Goal: Information Seeking & Learning: Learn about a topic

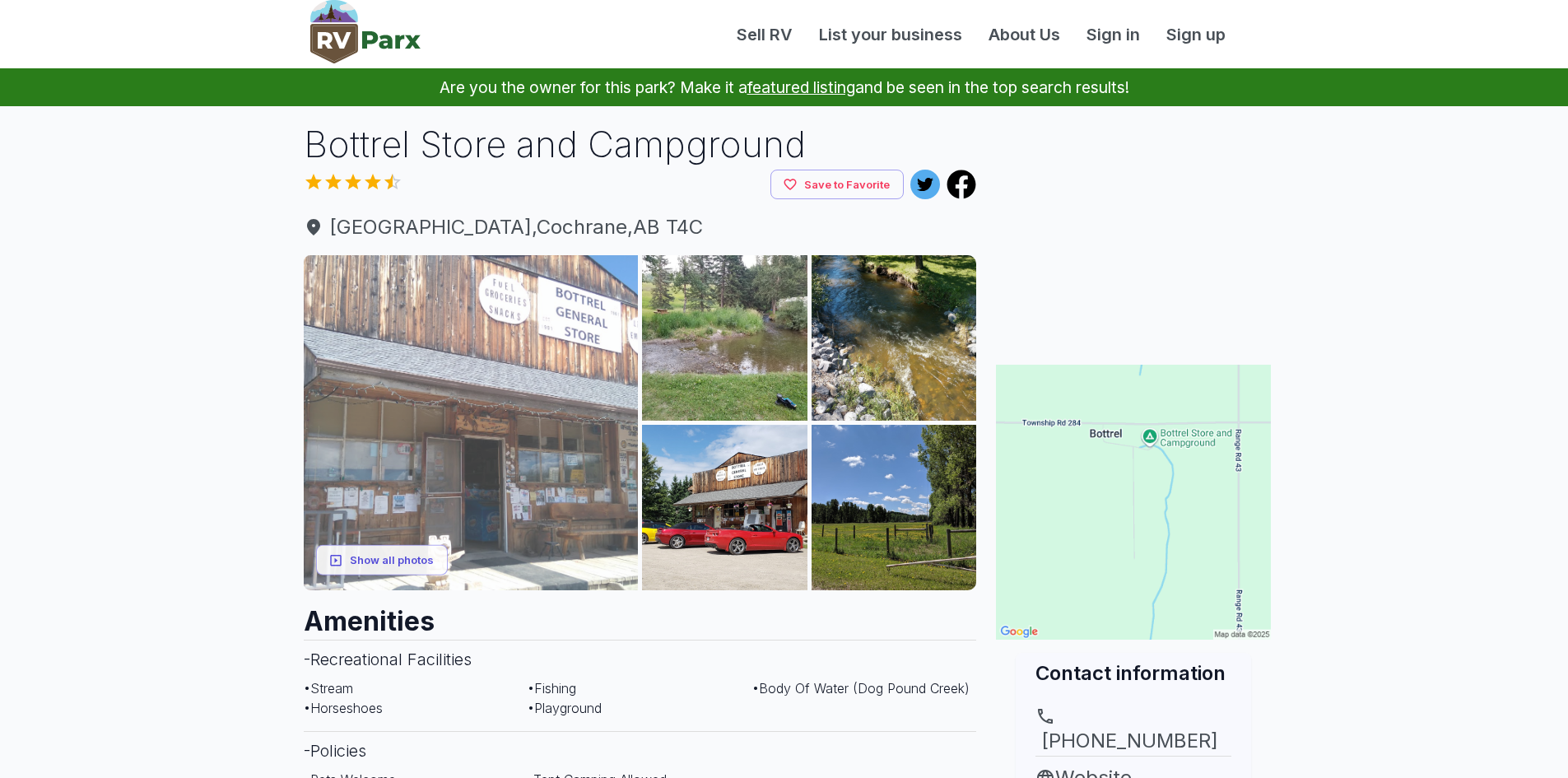
click at [498, 386] on img at bounding box center [471, 423] width 335 height 335
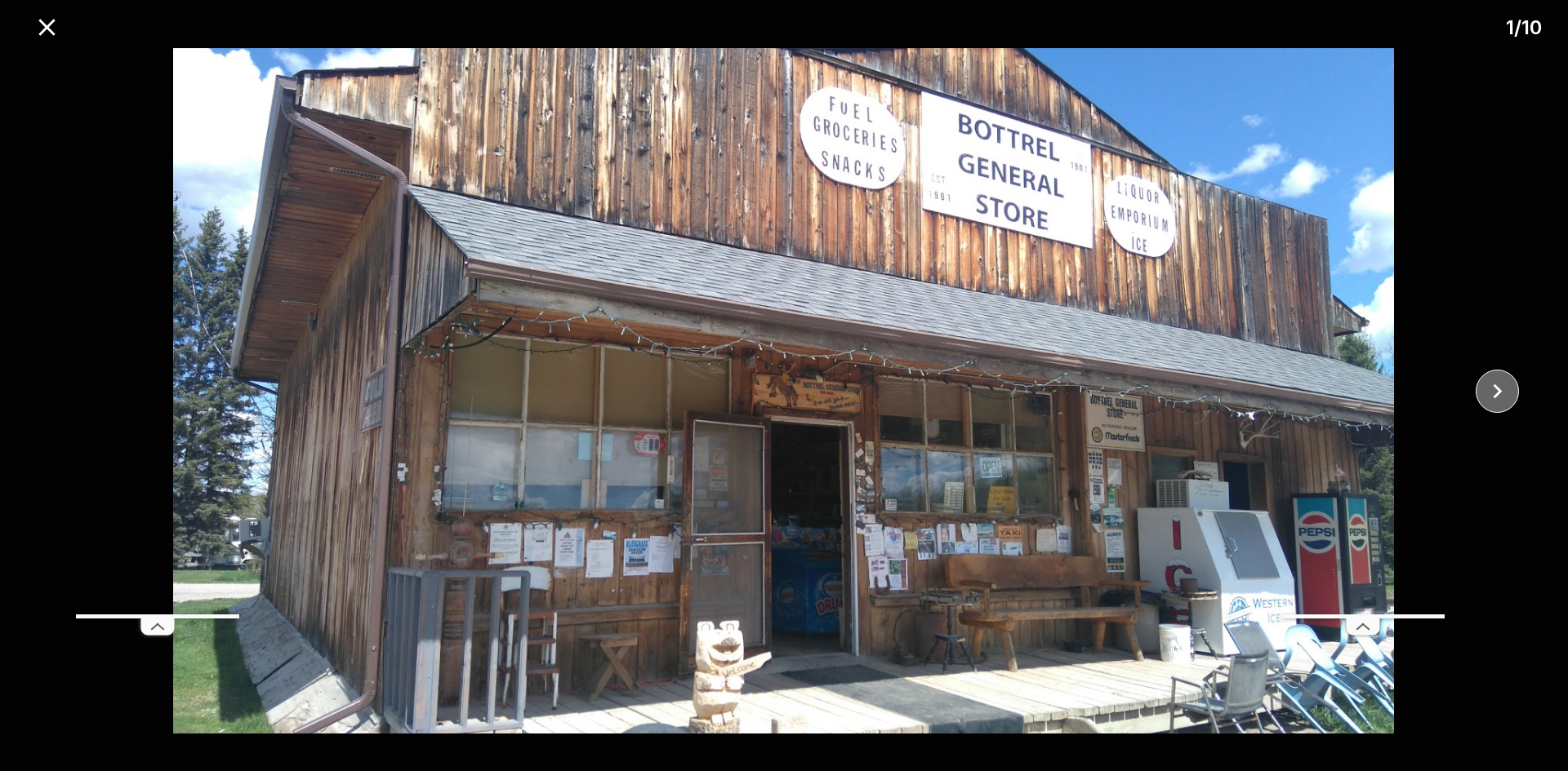
click at [1502, 388] on icon "close" at bounding box center [1496, 391] width 28 height 28
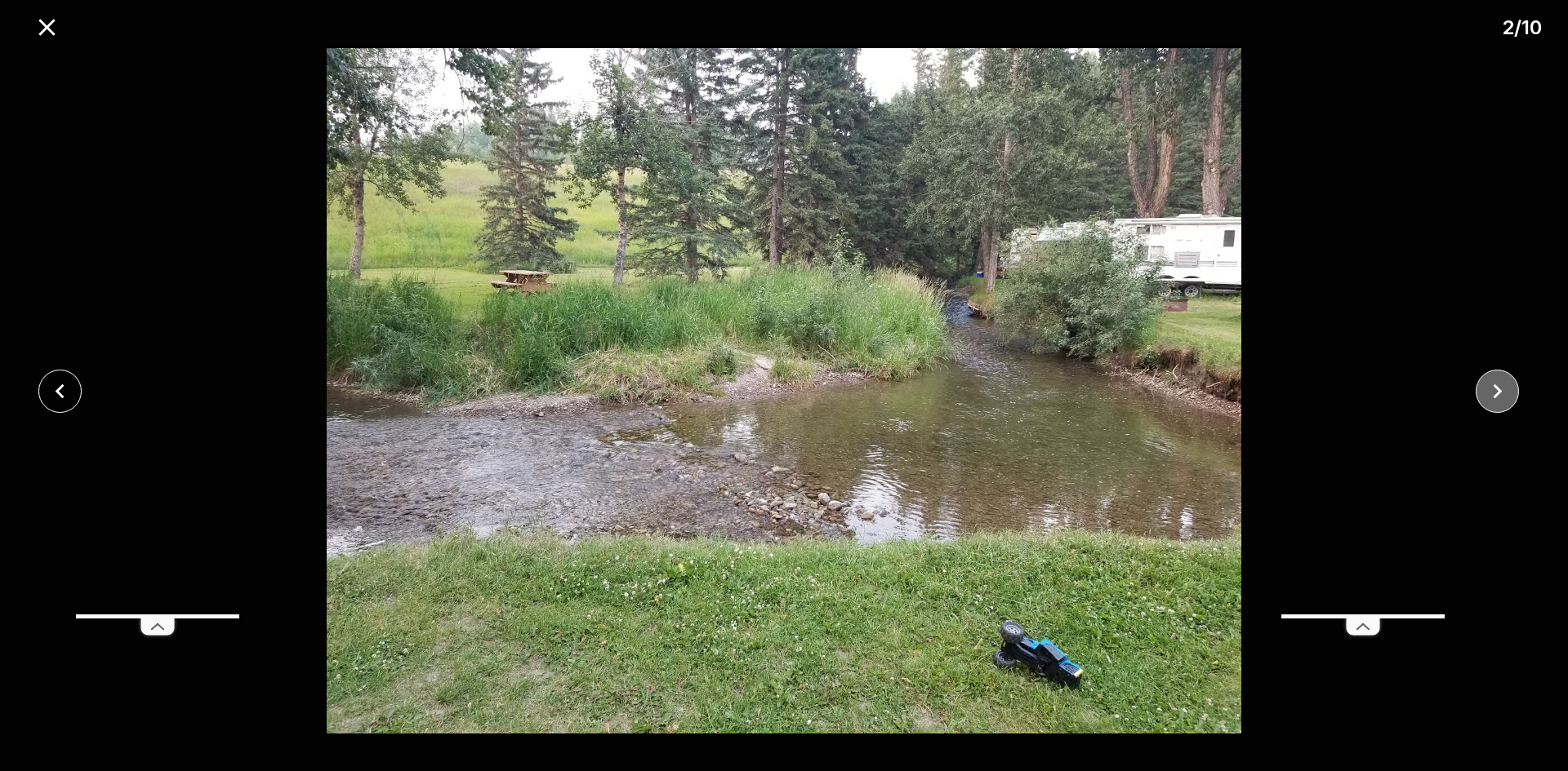
click at [1502, 388] on icon "close" at bounding box center [1496, 391] width 28 height 28
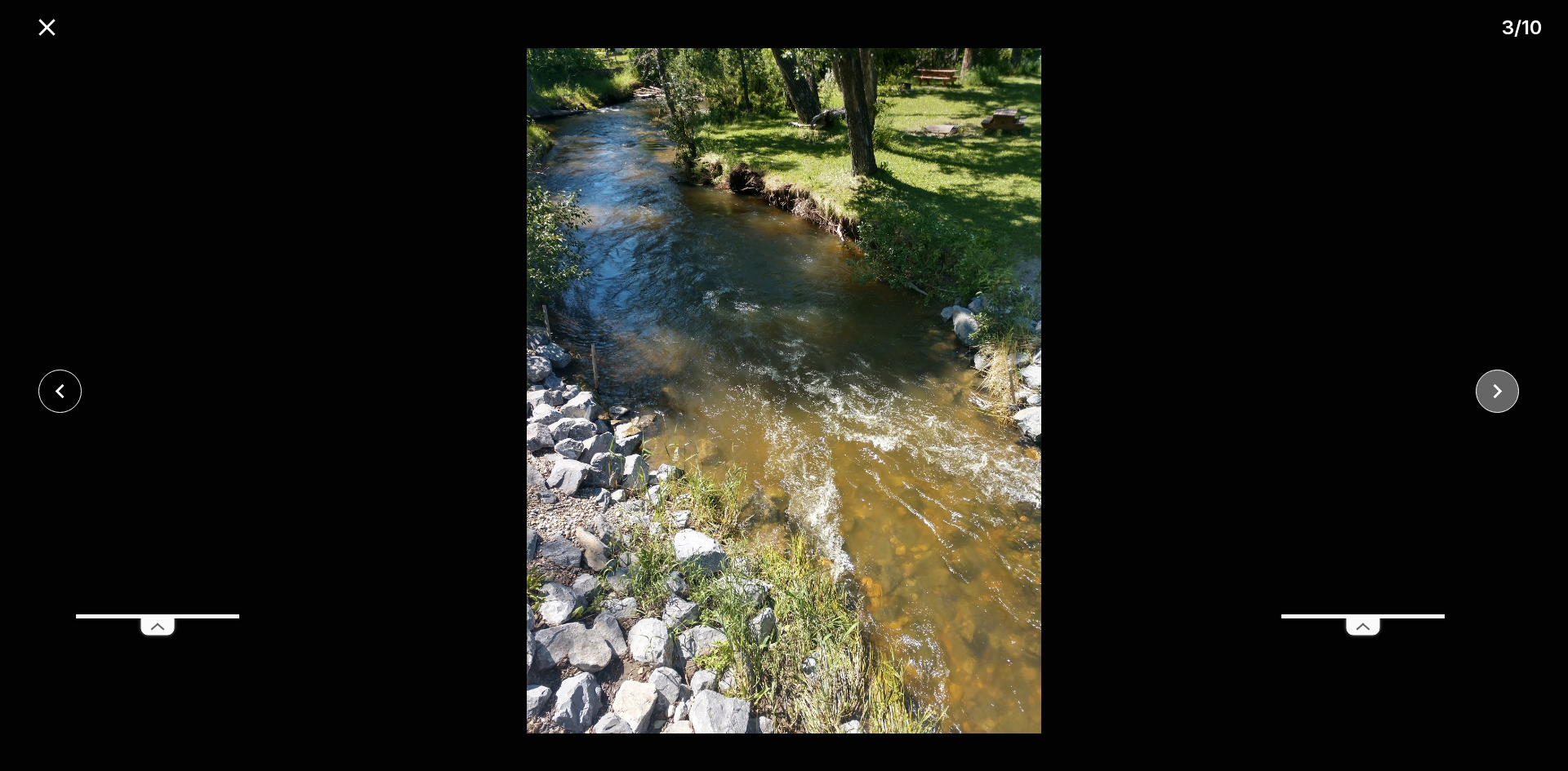
click at [1502, 388] on icon "close" at bounding box center [1496, 391] width 28 height 28
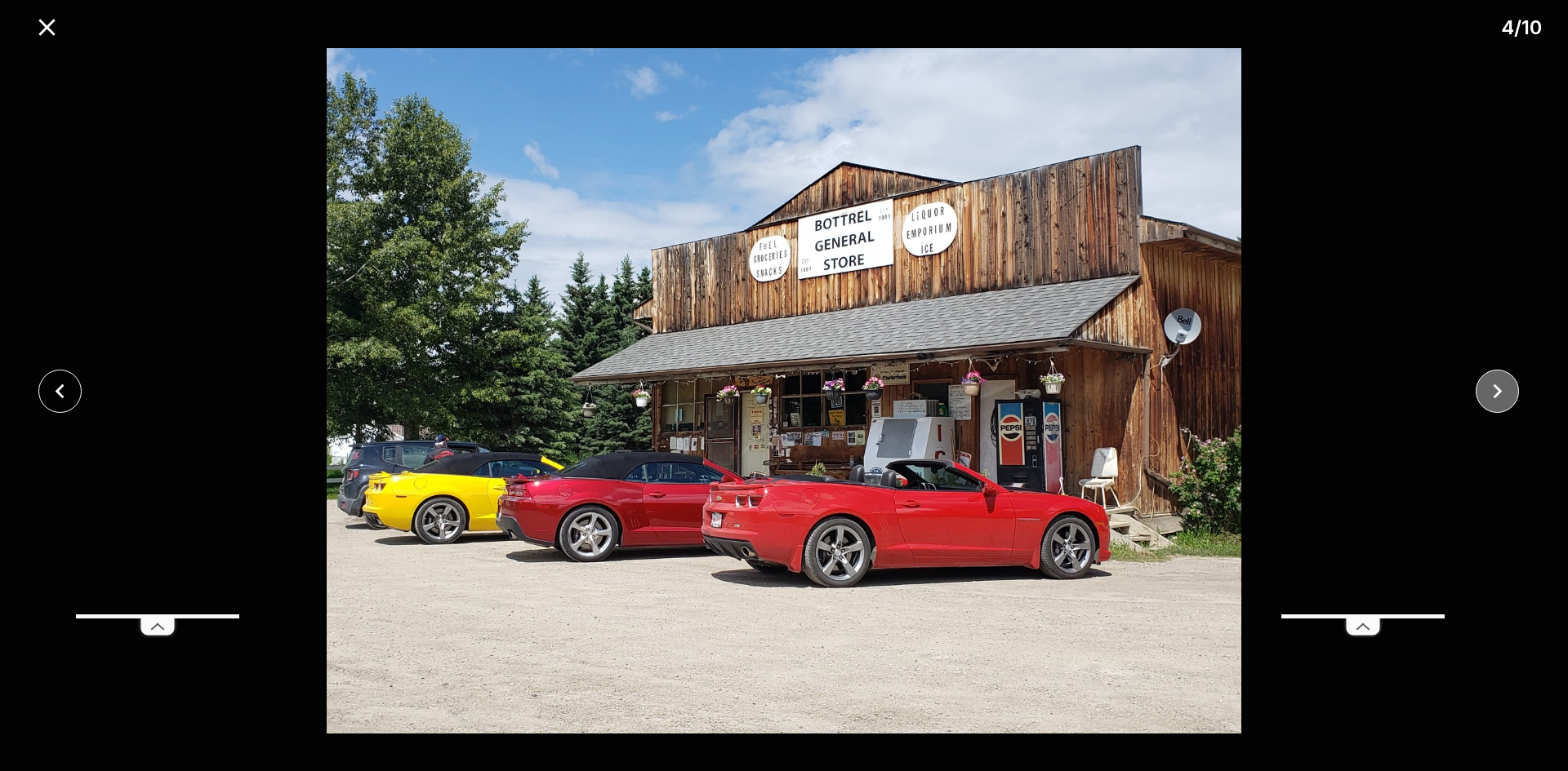
click at [1502, 388] on icon "close" at bounding box center [1496, 391] width 28 height 28
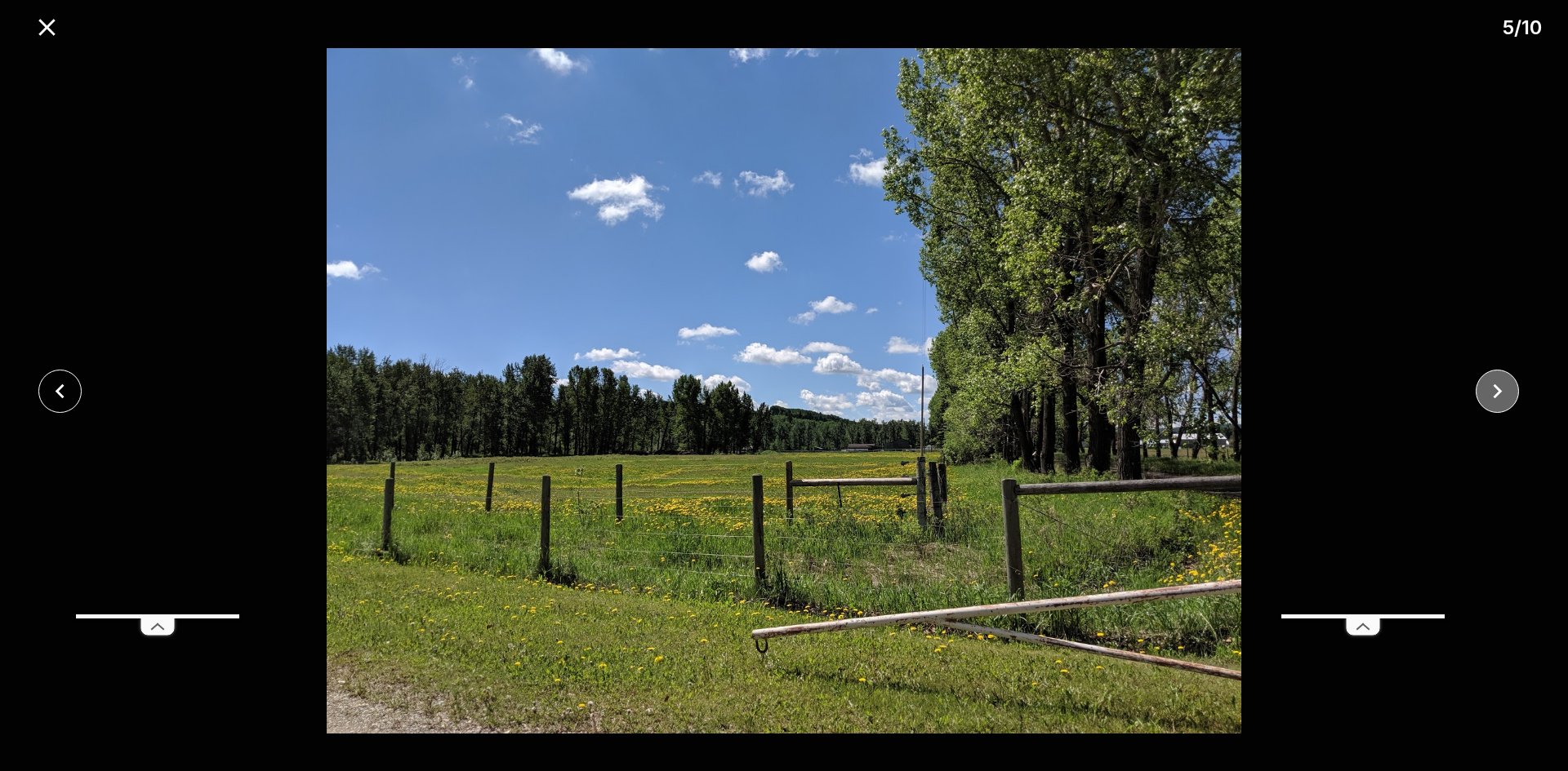
click at [1502, 388] on icon "close" at bounding box center [1496, 391] width 28 height 28
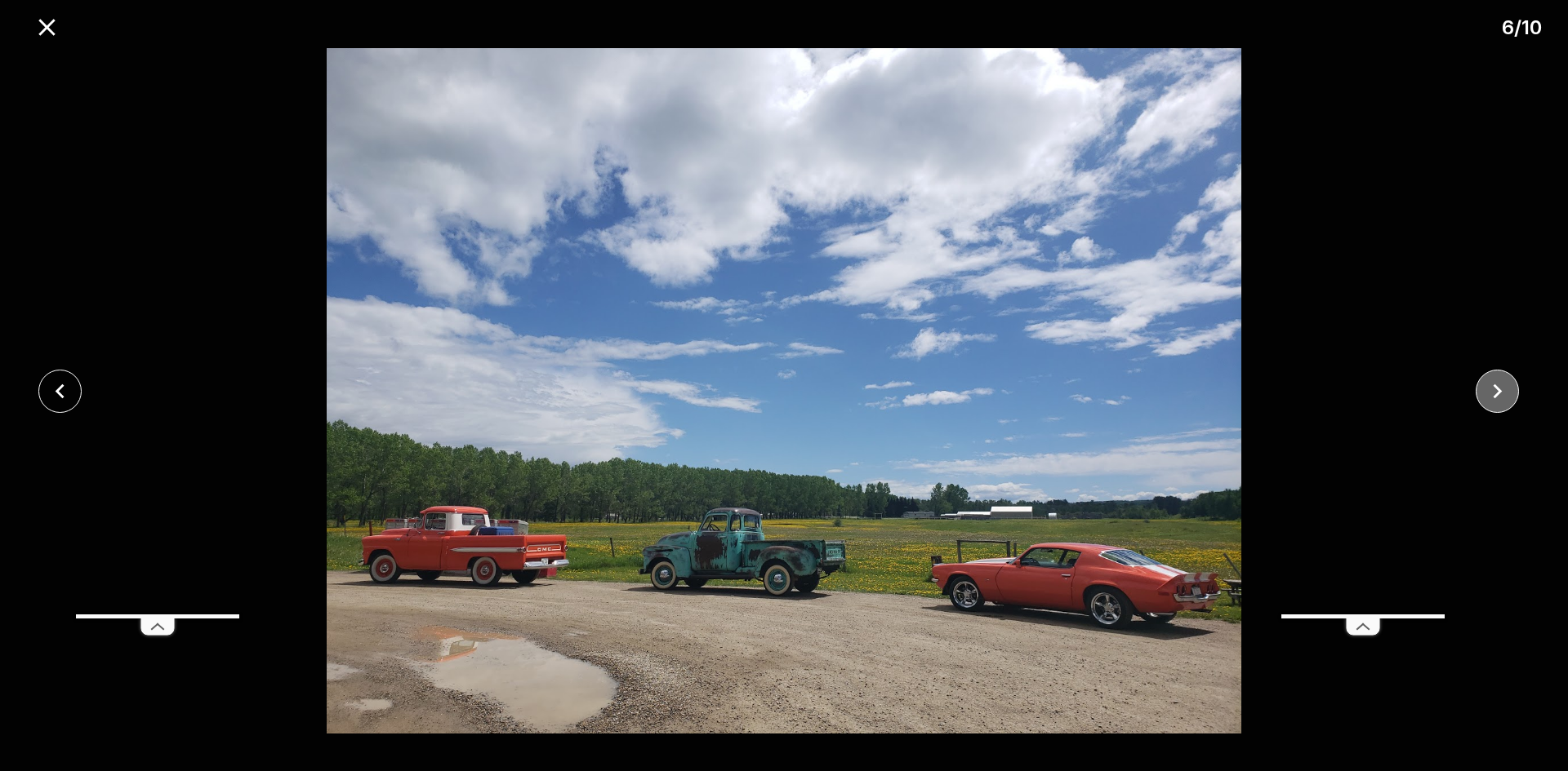
click at [1502, 388] on icon "close" at bounding box center [1496, 391] width 28 height 28
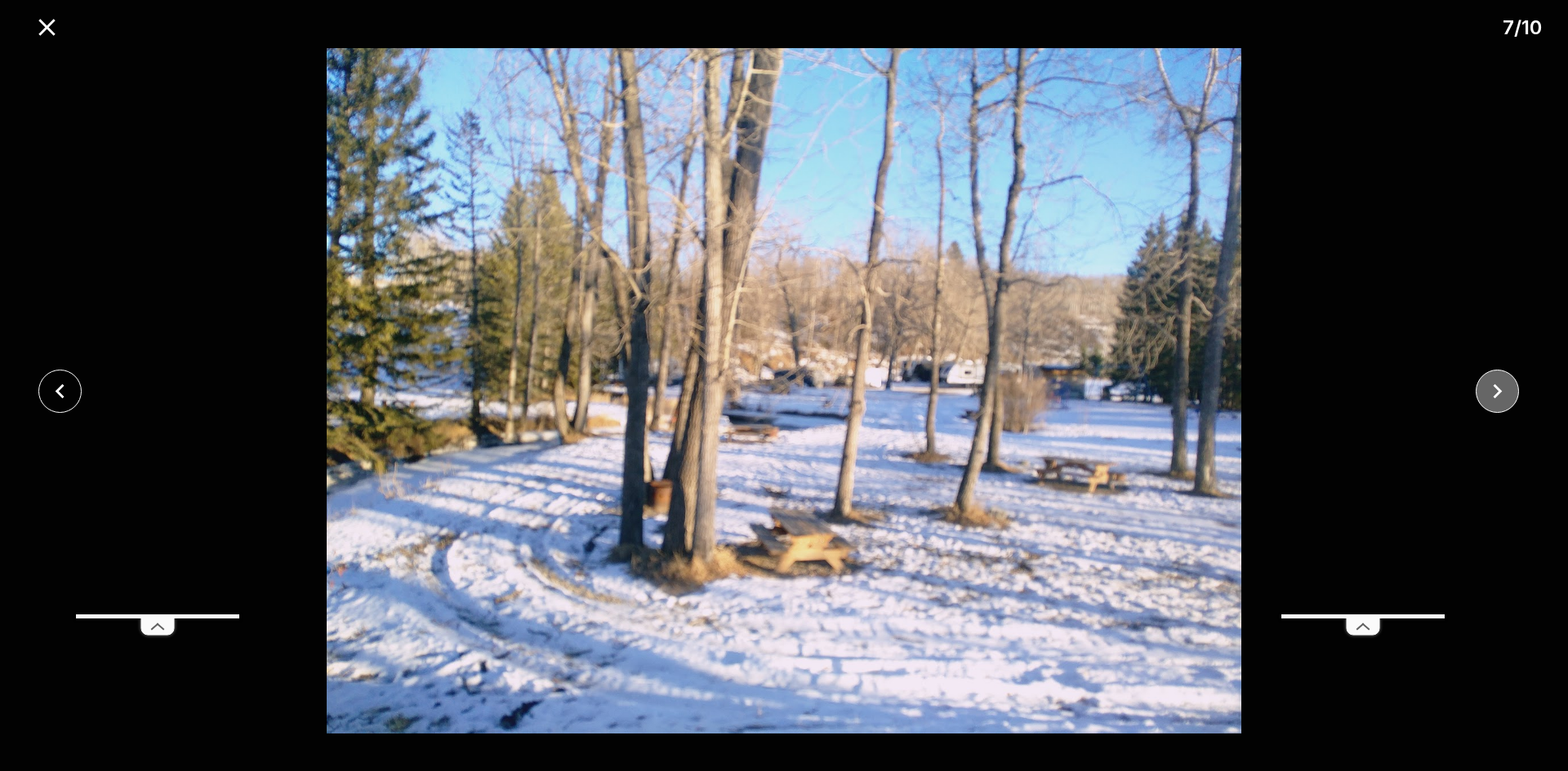
click at [1502, 388] on icon "close" at bounding box center [1496, 391] width 28 height 28
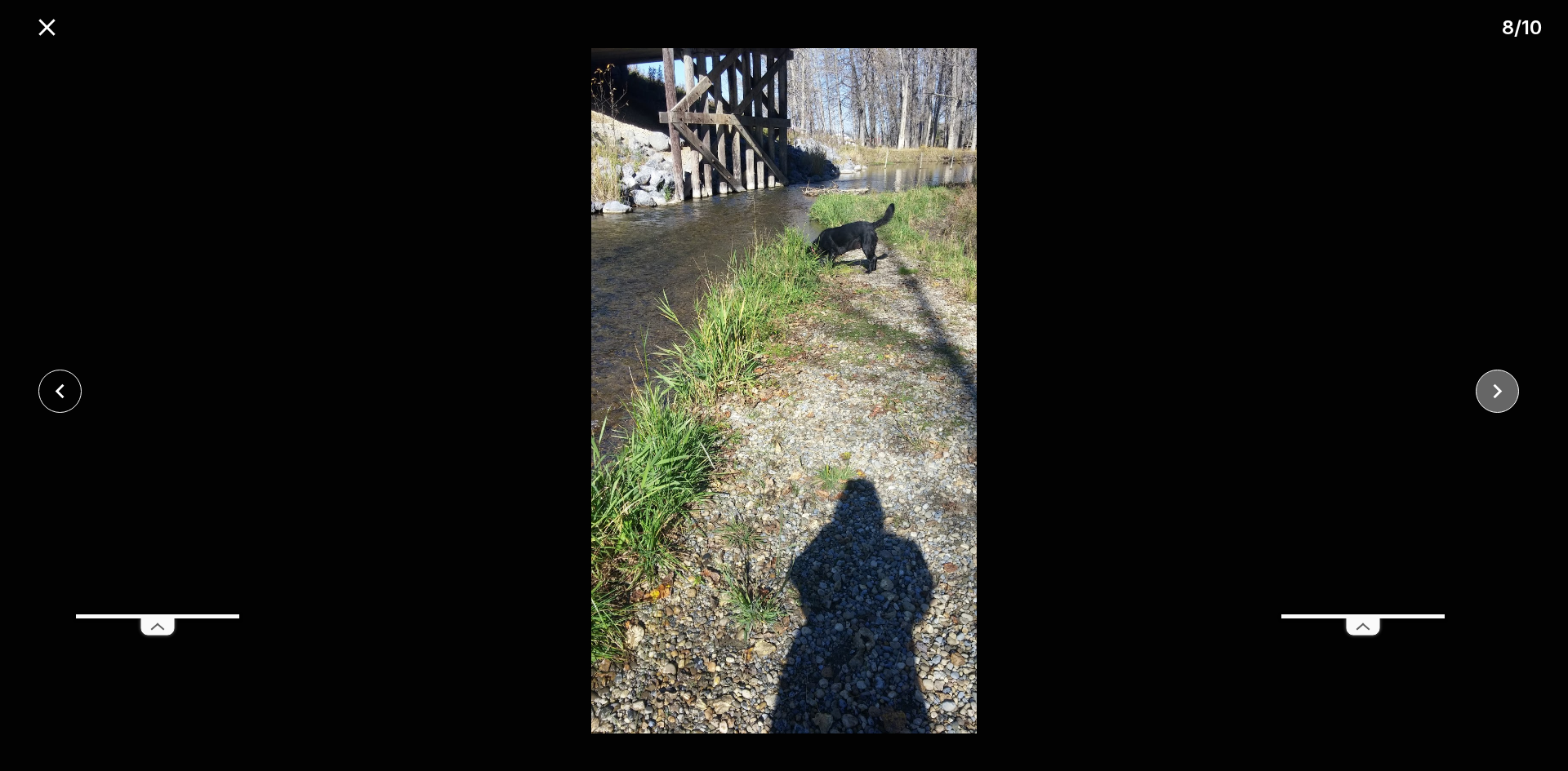
click at [1502, 388] on icon "close" at bounding box center [1496, 391] width 28 height 28
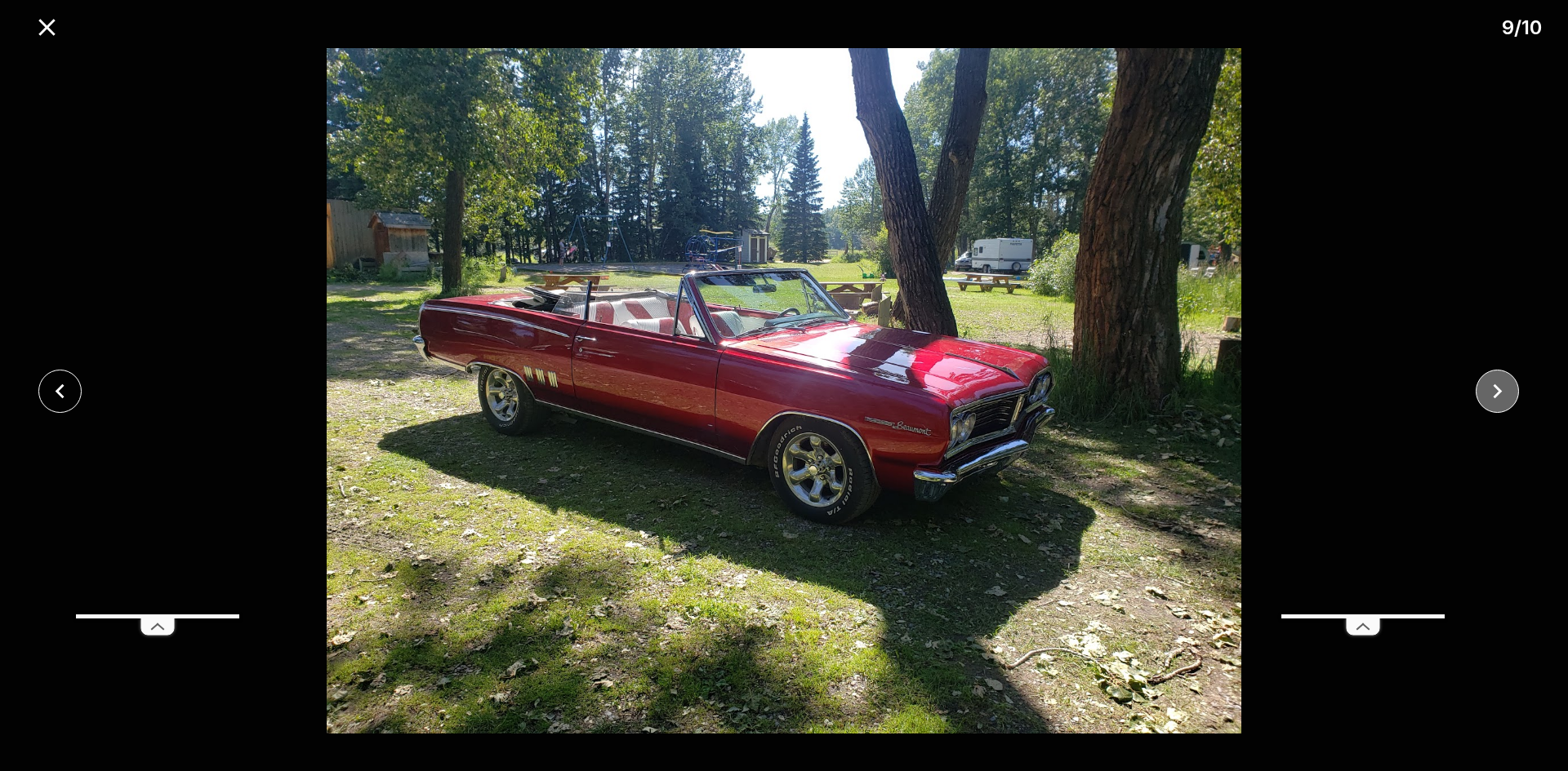
click at [1502, 388] on icon "close" at bounding box center [1496, 391] width 28 height 28
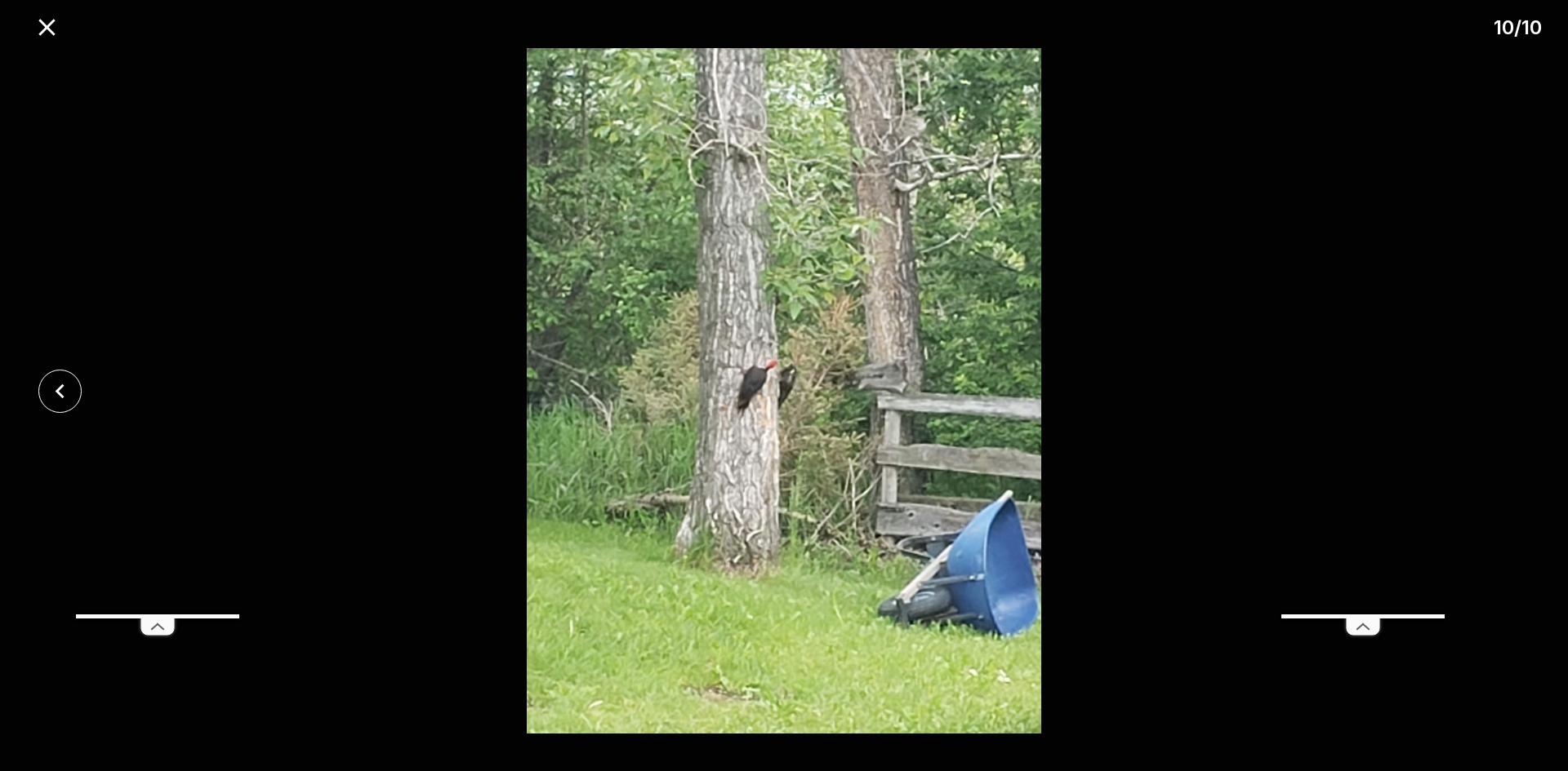
click at [1502, 385] on div at bounding box center [784, 391] width 1568 height 685
